Goal: Check status: Check status

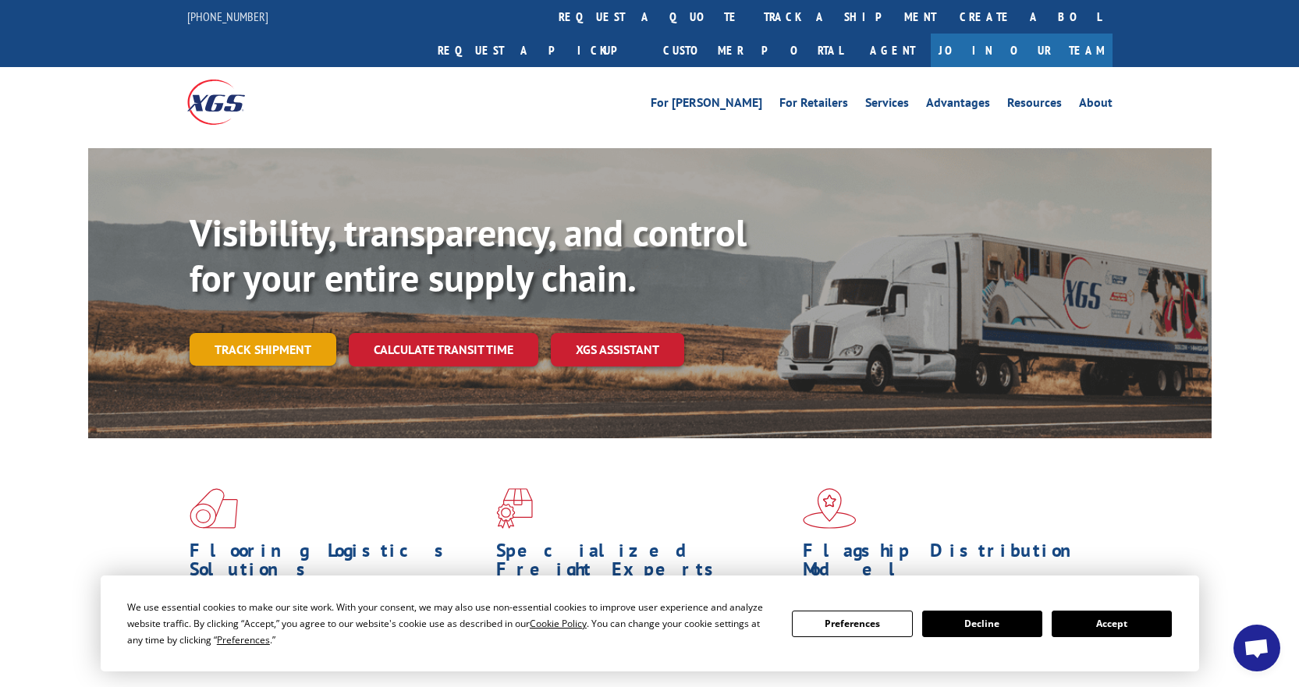
click at [278, 333] on link "Track shipment" at bounding box center [263, 349] width 147 height 33
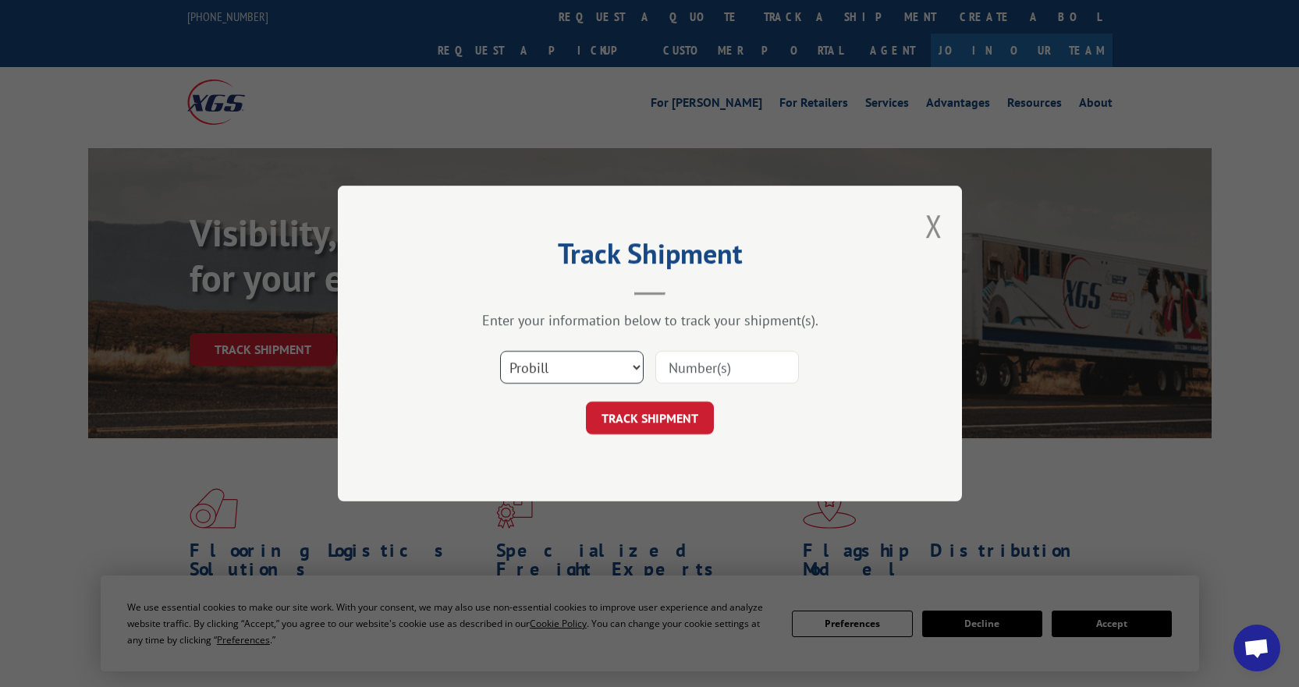
click at [595, 367] on select "Select category... Probill BOL PO" at bounding box center [572, 367] width 144 height 33
select select "bol"
click at [500, 351] on select "Select category... Probill BOL PO" at bounding box center [572, 367] width 144 height 33
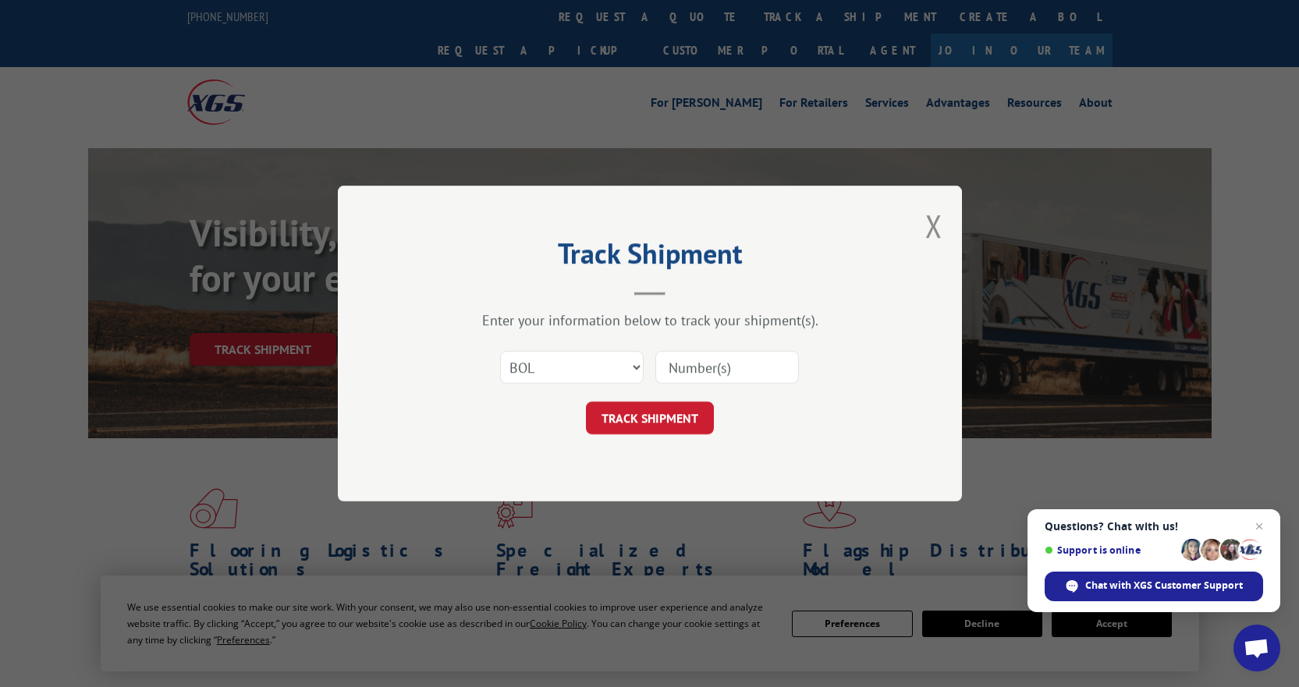
click at [707, 368] on input at bounding box center [727, 367] width 144 height 33
paste input "54401422"
type input "54401422"
click at [630, 418] on button "TRACK SHIPMENT" at bounding box center [650, 418] width 128 height 33
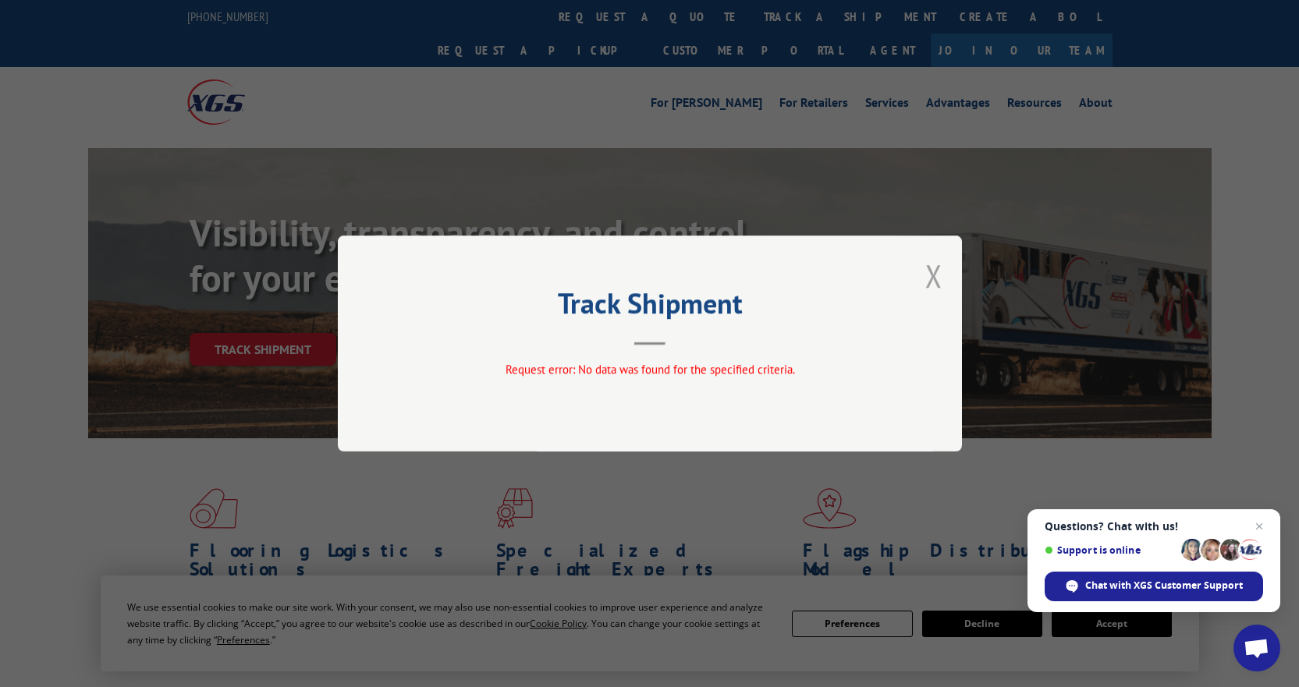
click at [938, 271] on button "Close modal" at bounding box center [933, 275] width 17 height 41
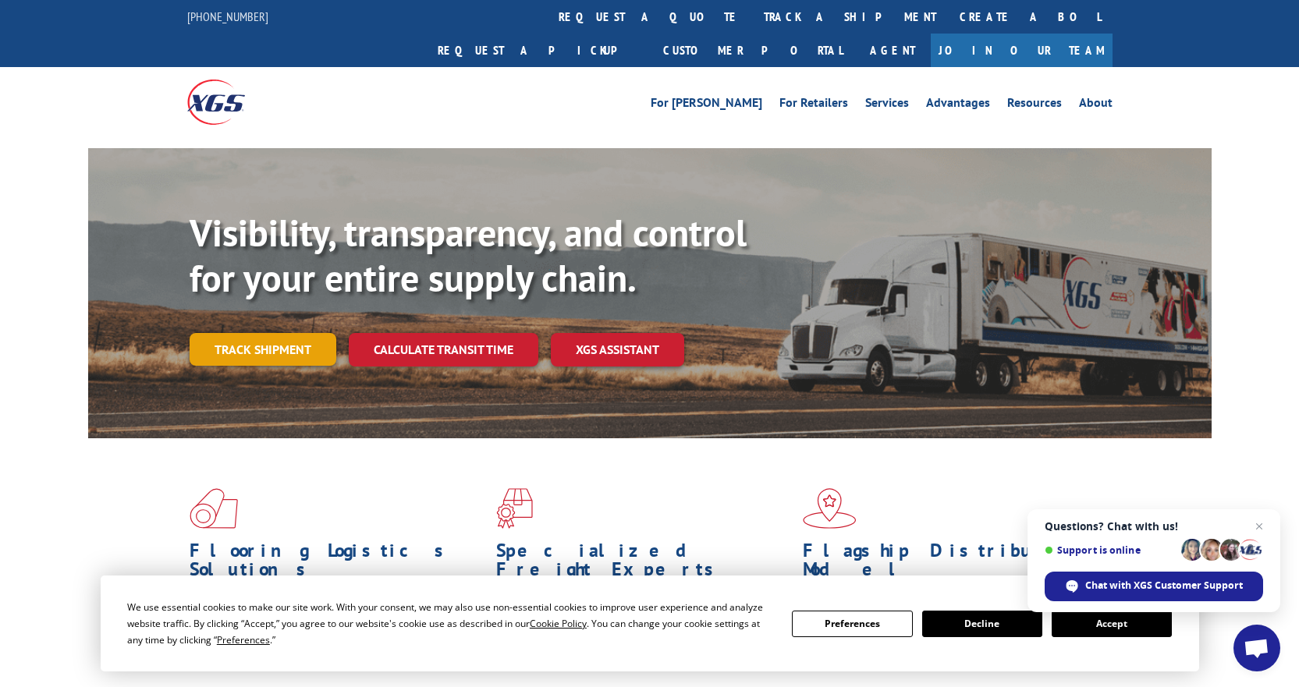
click at [273, 333] on link "Track shipment" at bounding box center [263, 349] width 147 height 33
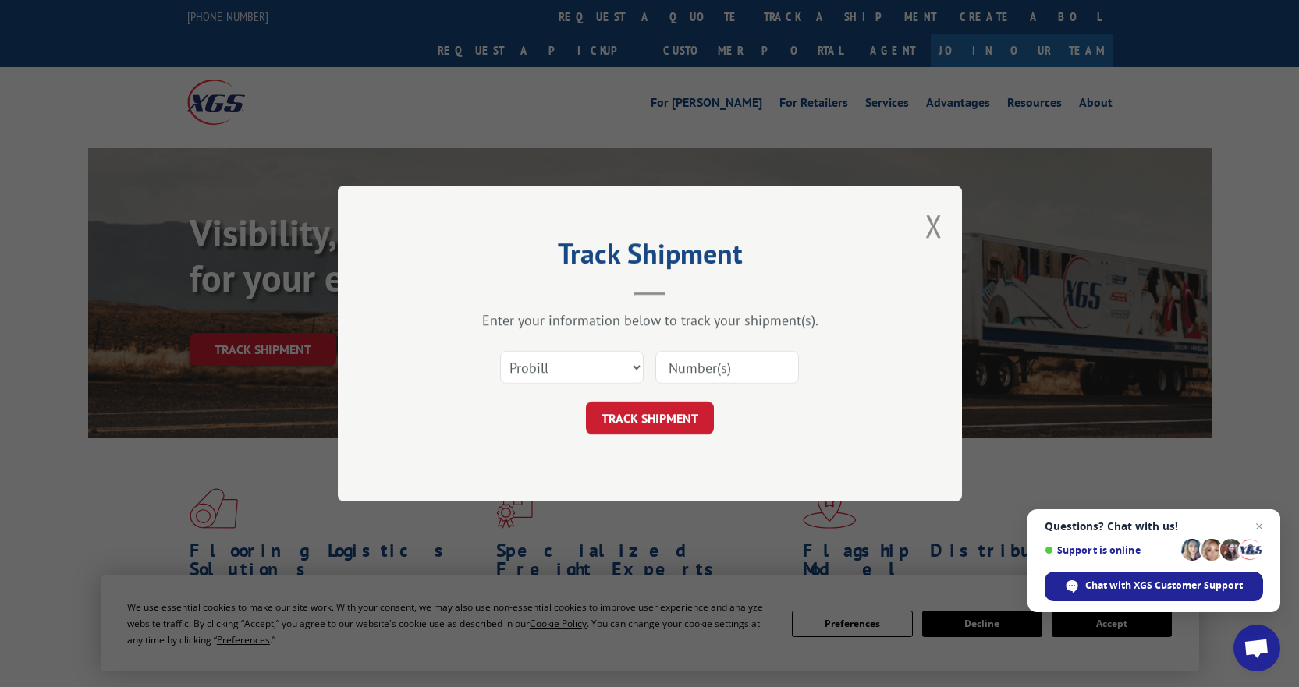
click at [926, 226] on button "Close modal" at bounding box center [933, 225] width 17 height 41
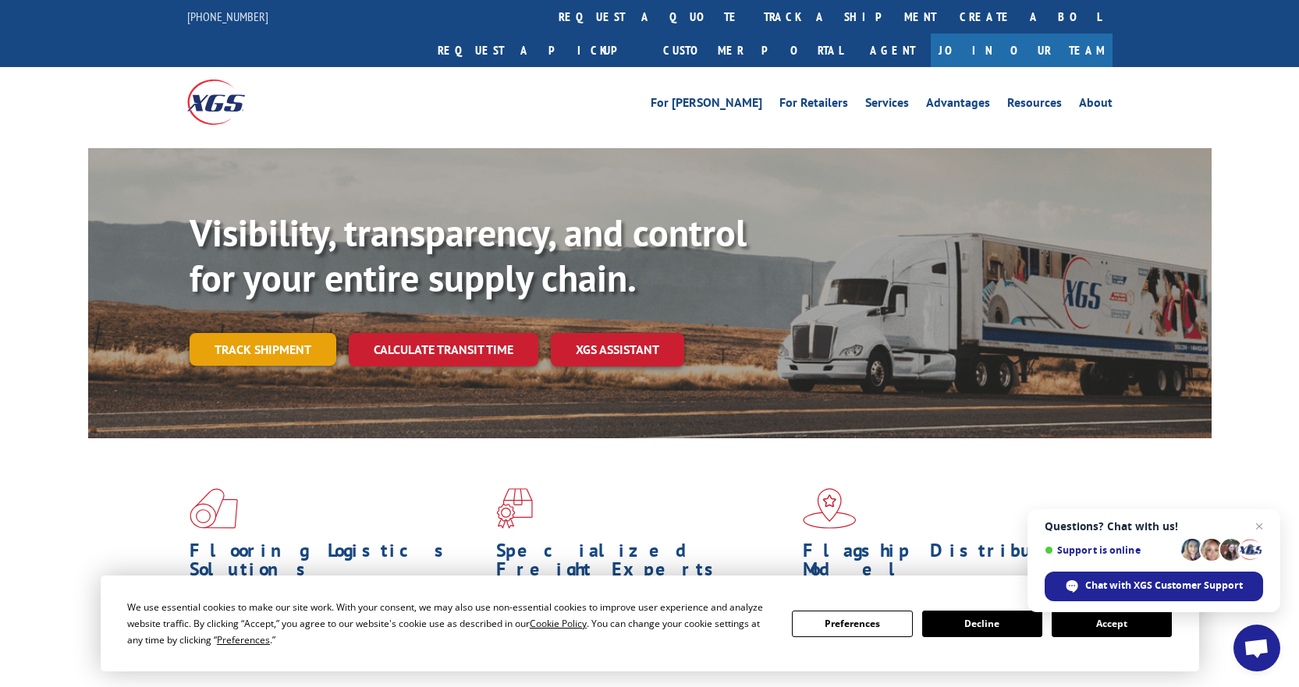
click at [266, 333] on link "Track shipment" at bounding box center [263, 349] width 147 height 33
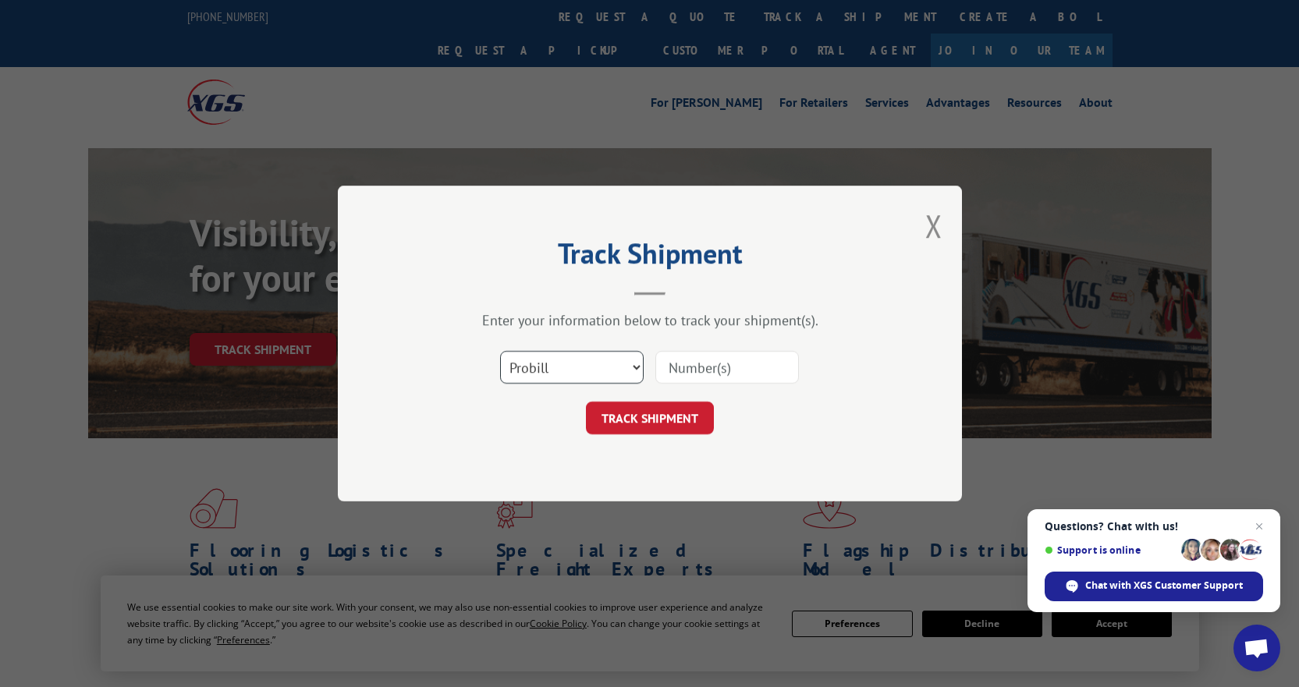
click at [627, 366] on select "Select category... Probill BOL PO" at bounding box center [572, 367] width 144 height 33
select select "bol"
click at [500, 351] on select "Select category... Probill BOL PO" at bounding box center [572, 367] width 144 height 33
click at [737, 364] on input at bounding box center [727, 367] width 144 height 33
paste input "54401422"
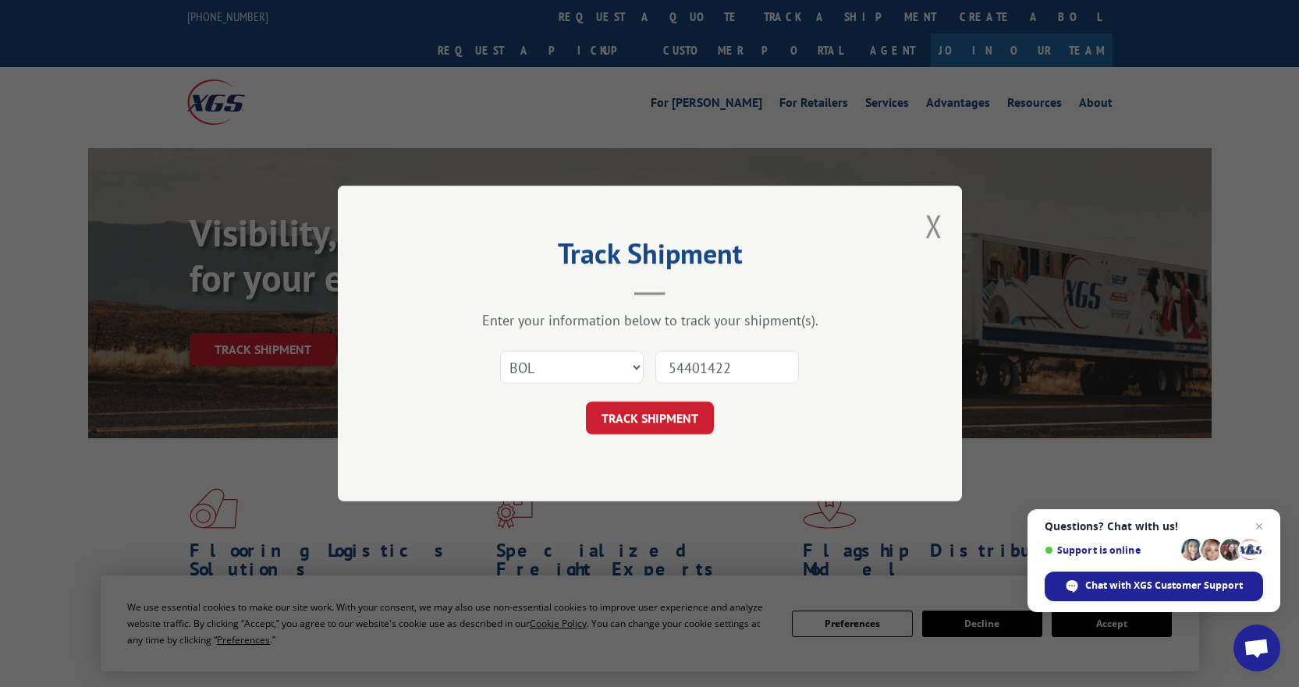
type input "54401422"
click at [558, 435] on div "TRACK SHIPMENT" at bounding box center [650, 418] width 468 height 33
click at [630, 417] on button "TRACK SHIPMENT" at bounding box center [650, 418] width 128 height 33
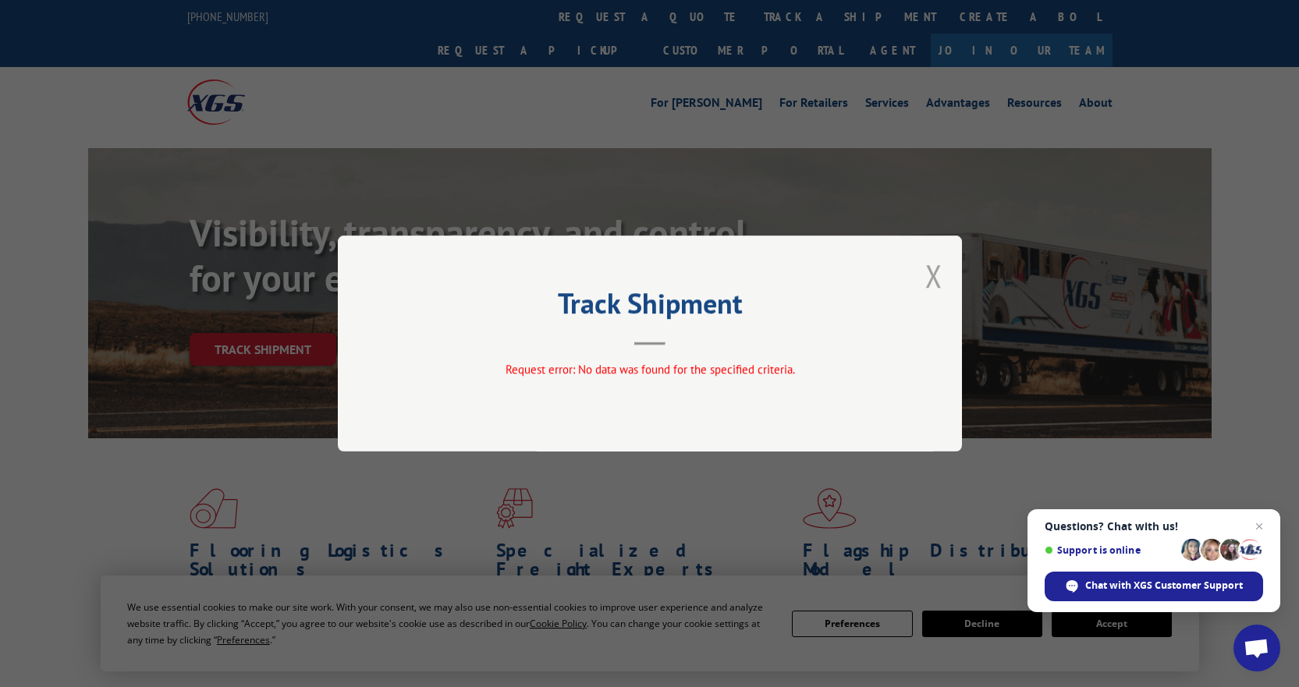
click at [930, 280] on button "Close modal" at bounding box center [933, 275] width 17 height 41
